Goal: Information Seeking & Learning: Learn about a topic

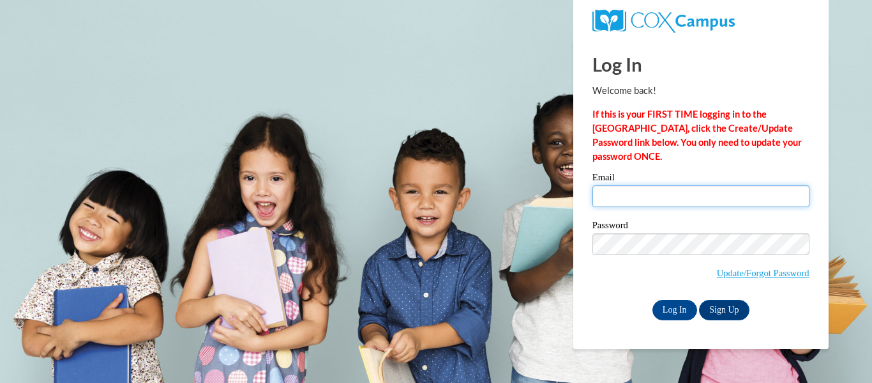
click at [630, 194] on input "Email" at bounding box center [701, 196] width 217 height 22
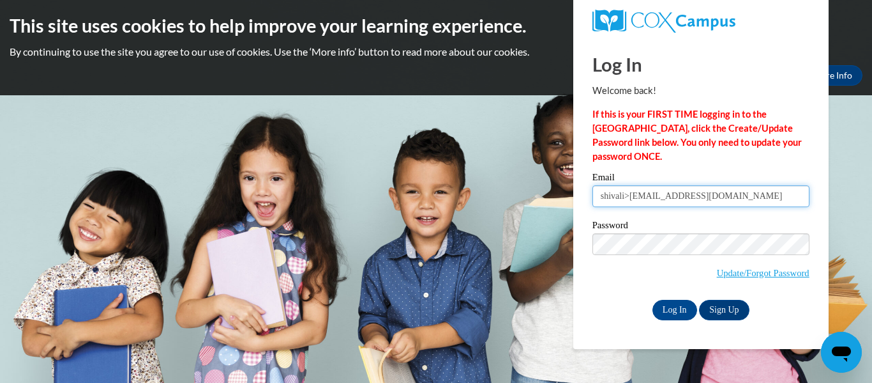
type input "shivali>[EMAIL_ADDRESS][DOMAIN_NAME]"
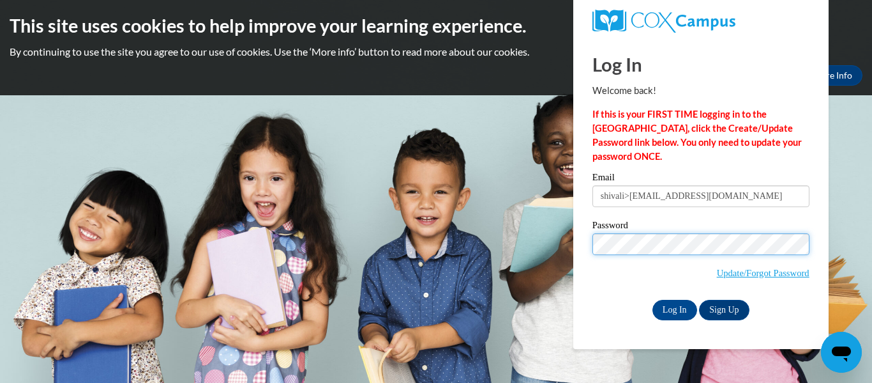
click at [653, 300] on input "Log In" at bounding box center [675, 310] width 45 height 20
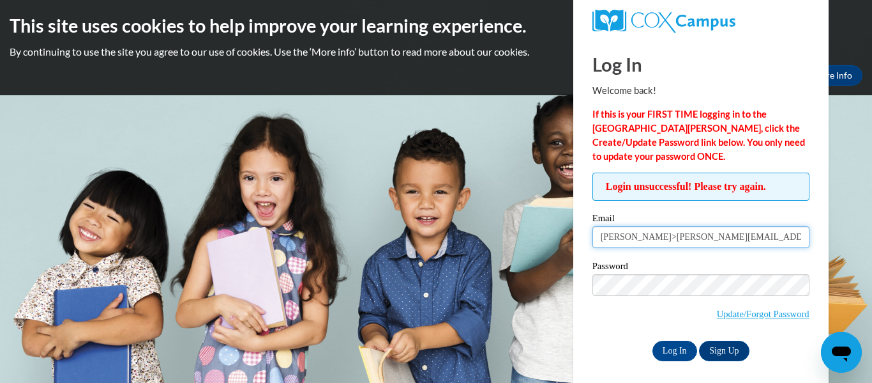
click at [630, 247] on input "shivali>[EMAIL_ADDRESS][DOMAIN_NAME]" at bounding box center [701, 237] width 217 height 22
type input "shivali.bakshi@hallco.org"
click at [620, 271] on label "Password" at bounding box center [701, 267] width 217 height 13
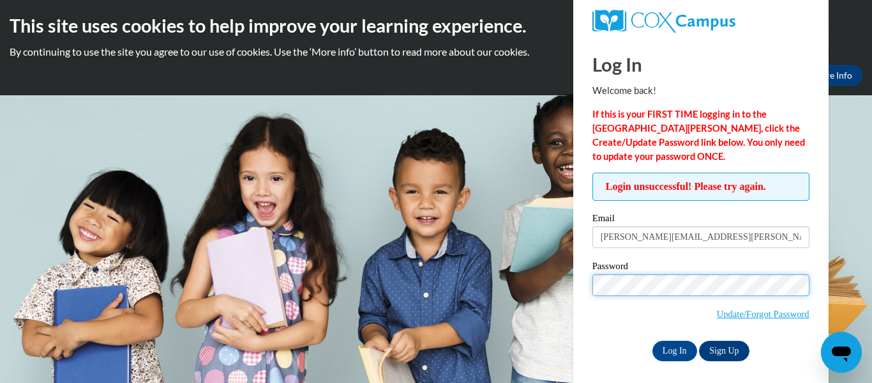
click at [653, 340] on input "Log In" at bounding box center [675, 350] width 45 height 20
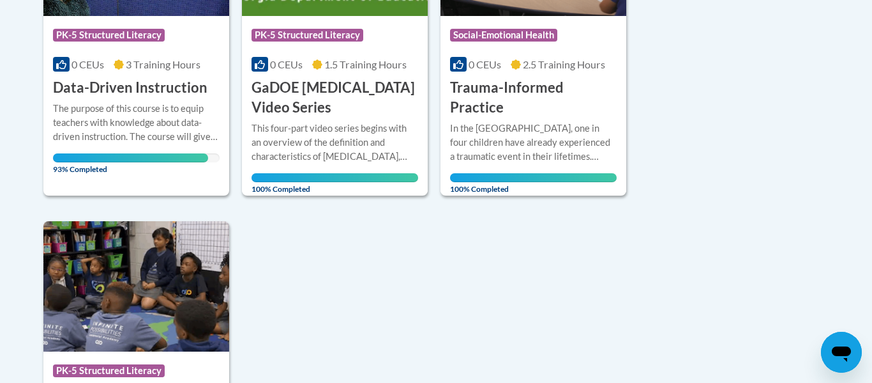
scroll to position [445, 0]
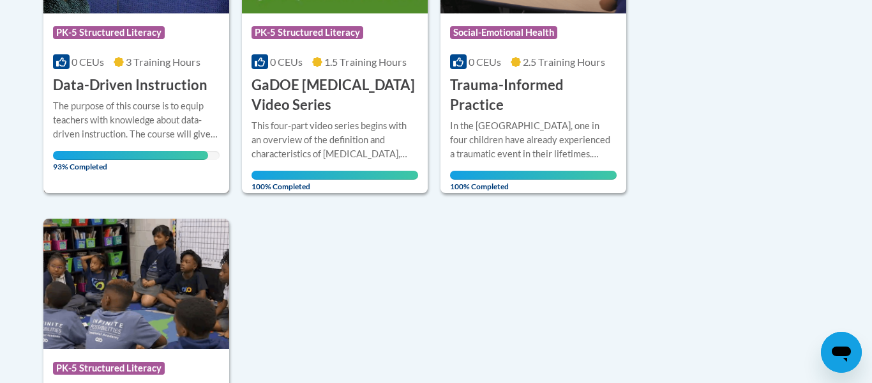
click at [158, 93] on h3 "Data-Driven Instruction" at bounding box center [130, 85] width 155 height 20
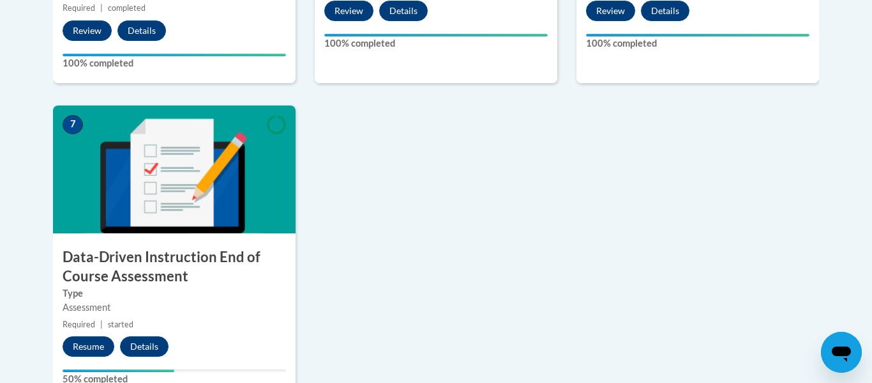
scroll to position [959, 0]
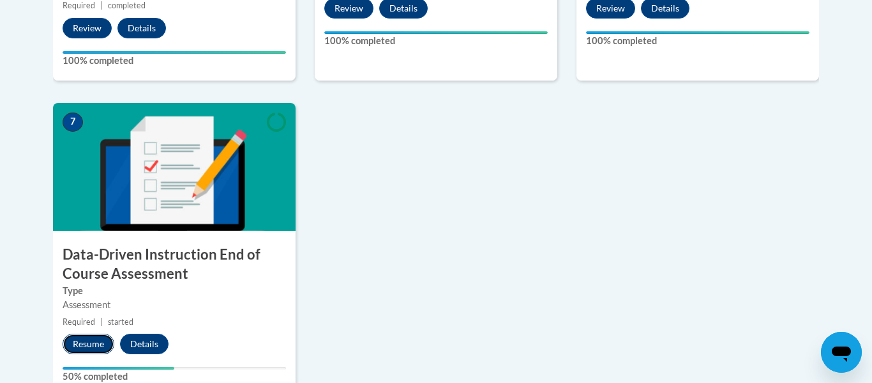
click at [71, 346] on button "Resume" at bounding box center [89, 343] width 52 height 20
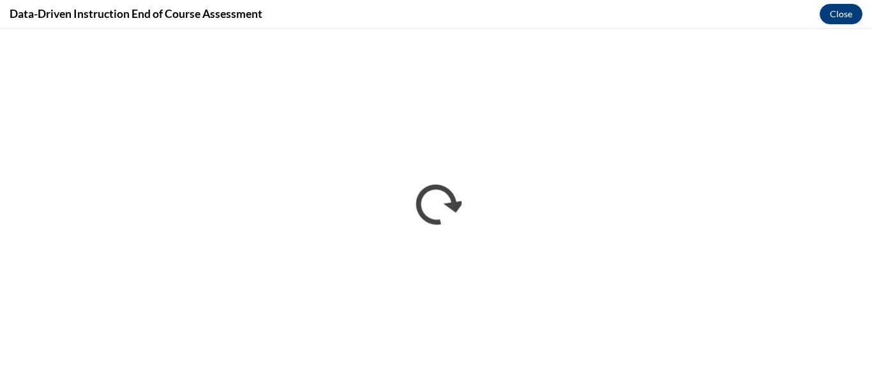
scroll to position [0, 0]
click at [268, 213] on div "Your content is loading." at bounding box center [436, 206] width 872 height 354
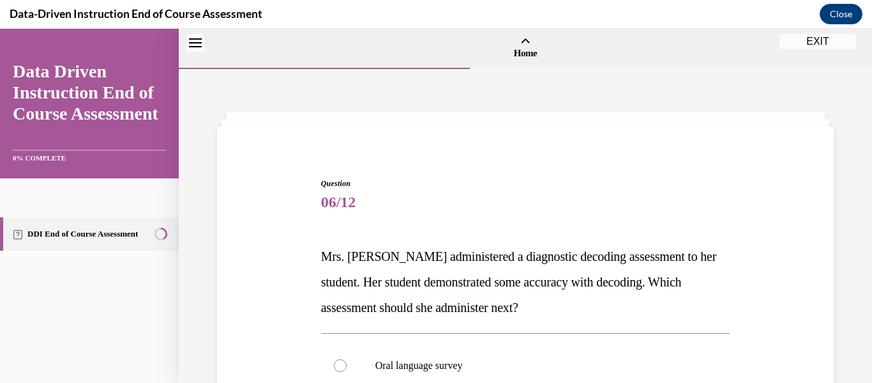
scroll to position [40, 0]
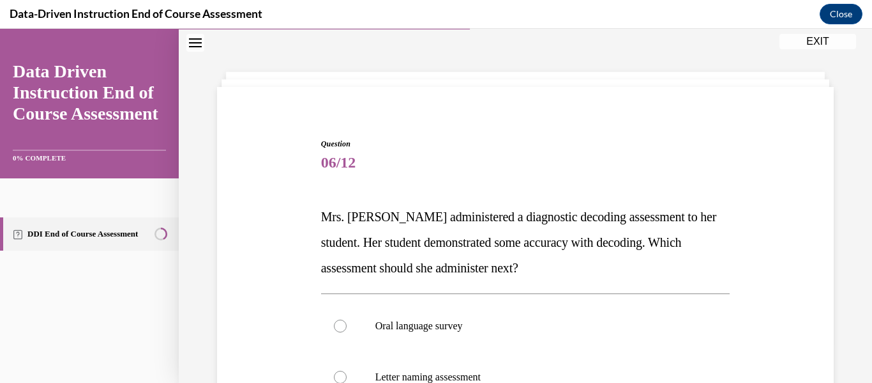
click at [268, 213] on div "Question 06/12 Mrs. Lee administered a diagnostic decoding assessment to her st…" at bounding box center [525, 381] width 623 height 563
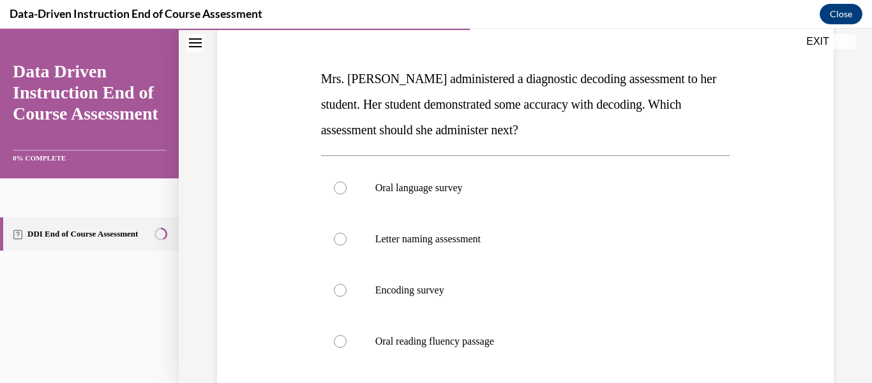
scroll to position [186, 0]
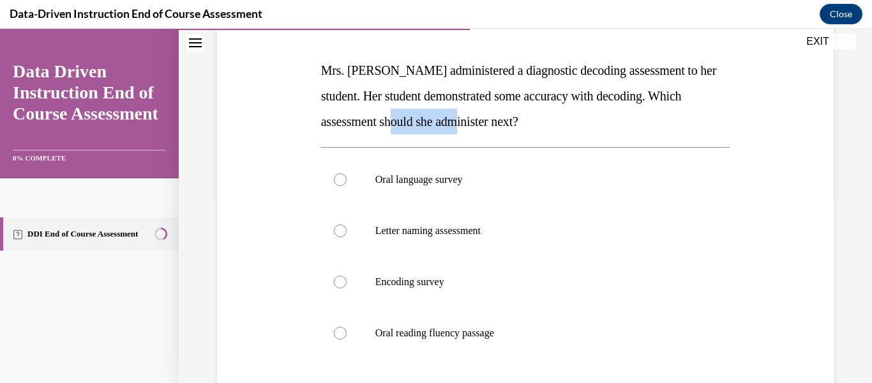
drag, startPoint x: 520, startPoint y: 126, endPoint x: 457, endPoint y: 117, distance: 64.0
click at [457, 117] on span "Mrs. Lee administered a diagnostic decoding assessment to her student. Her stud…" at bounding box center [519, 95] width 396 height 65
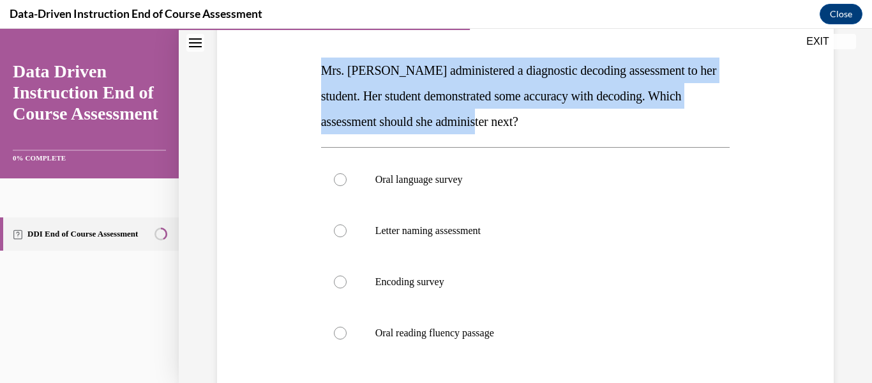
drag, startPoint x: 546, startPoint y: 123, endPoint x: 312, endPoint y: 75, distance: 238.6
click at [312, 75] on div "Question 06/12 Mrs. Lee administered a diagnostic decoding assessment to her st…" at bounding box center [525, 234] width 623 height 563
copy span "Mrs. Lee administered a diagnostic decoding assessment to her student. Her stud…"
